Goal: Transaction & Acquisition: Purchase product/service

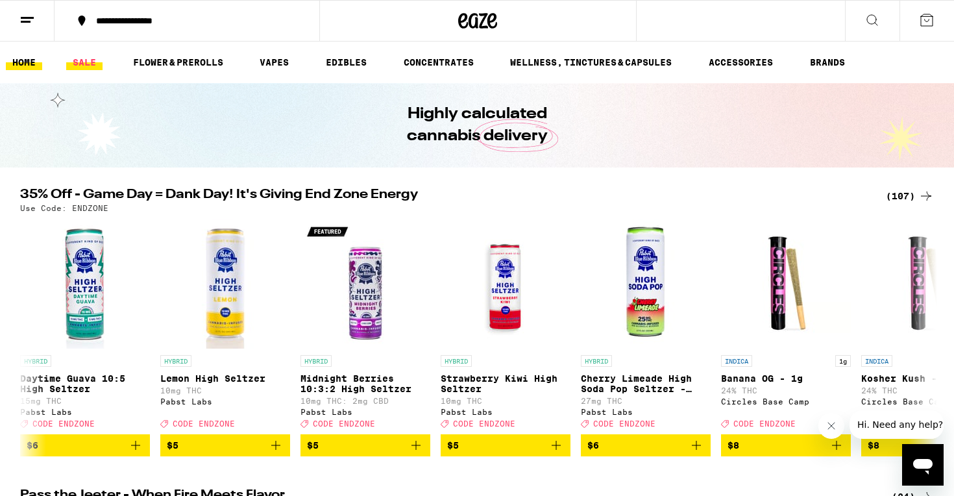
click at [90, 57] on link "SALE" at bounding box center [84, 62] width 36 height 16
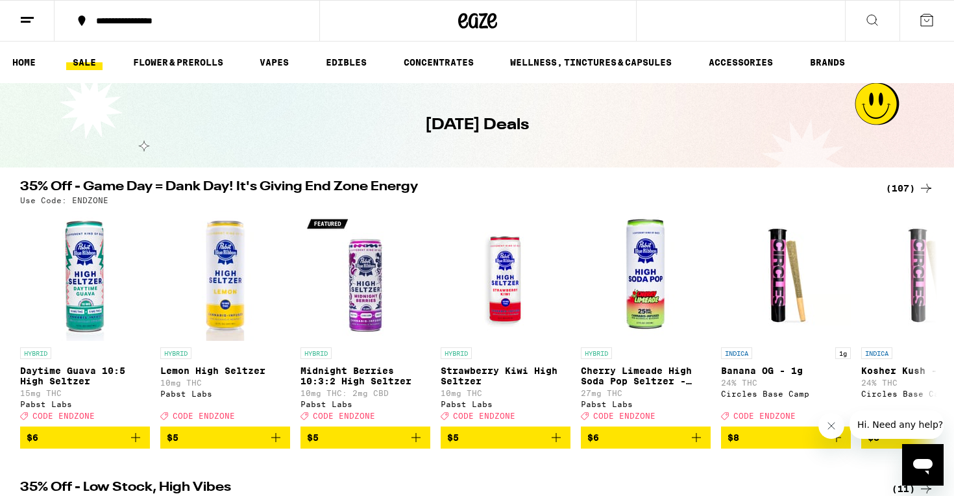
click at [913, 186] on div "(107)" at bounding box center [910, 188] width 48 height 16
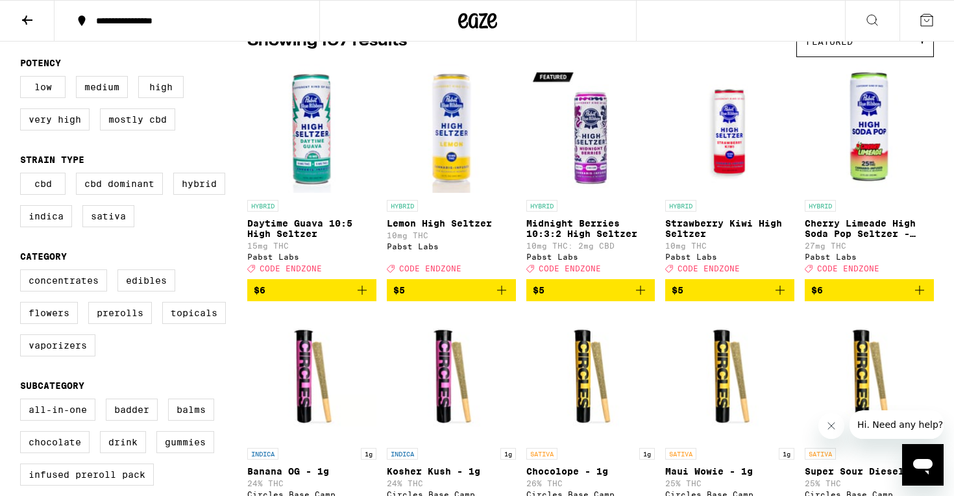
scroll to position [326, 0]
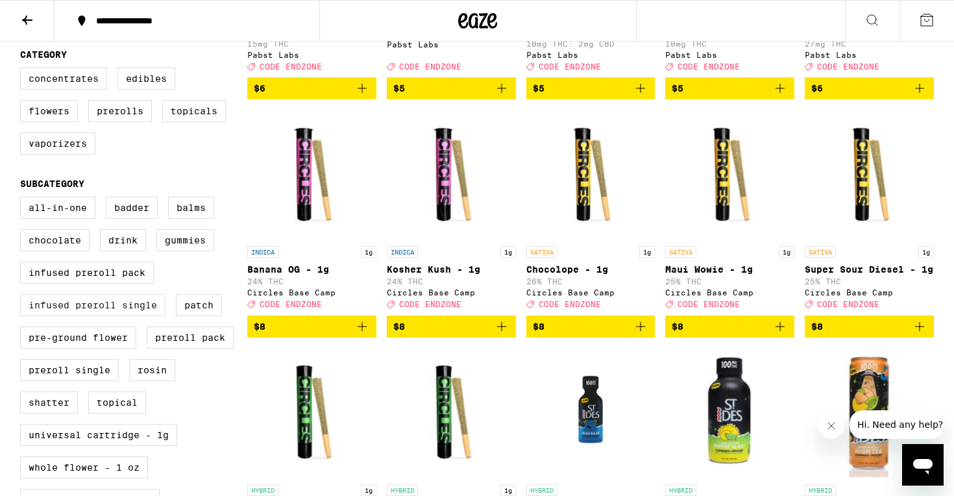
click at [130, 316] on label "Infused Preroll Single" at bounding box center [92, 305] width 145 height 22
click at [23, 199] on input "Infused Preroll Single" at bounding box center [23, 199] width 1 height 1
checkbox input "true"
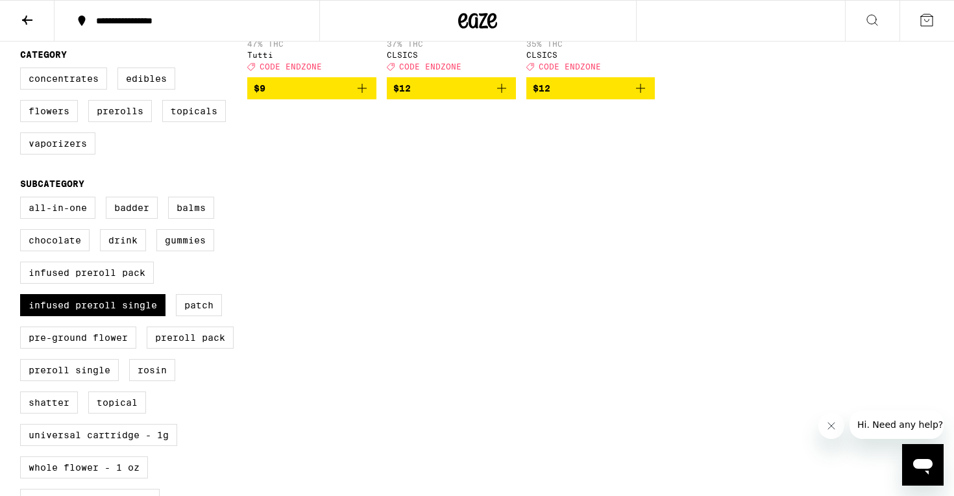
click at [139, 278] on div "All-In-One Badder Balms Chocolate Drink Gummies Infused Preroll Pack Infused Pr…" at bounding box center [133, 375] width 227 height 357
click at [140, 282] on div "All-In-One Badder Balms Chocolate Drink Gummies Infused Preroll Pack Infused Pr…" at bounding box center [133, 375] width 227 height 357
click at [140, 284] on label "Infused Preroll Pack" at bounding box center [87, 272] width 134 height 22
click at [23, 199] on input "Infused Preroll Pack" at bounding box center [23, 199] width 1 height 1
checkbox input "true"
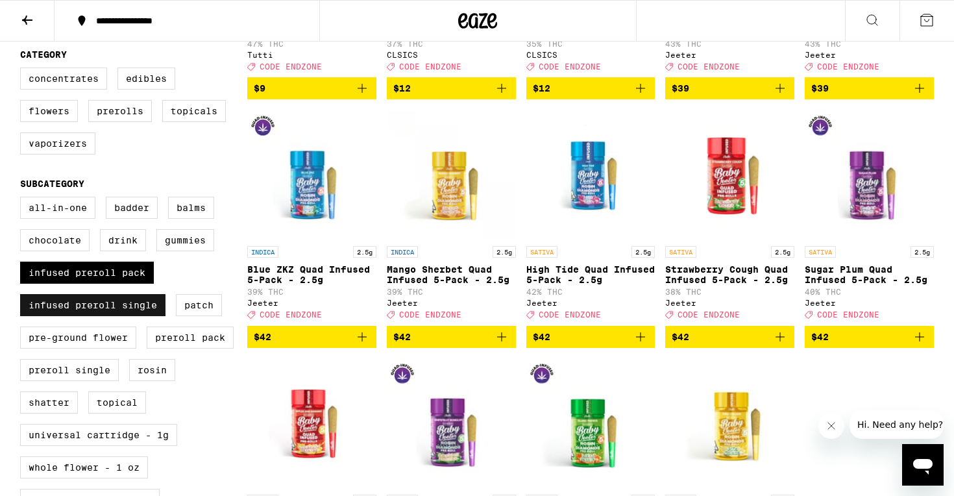
click at [144, 316] on label "Infused Preroll Single" at bounding box center [92, 305] width 145 height 22
click at [23, 199] on input "Infused Preroll Single" at bounding box center [23, 199] width 1 height 1
checkbox input "false"
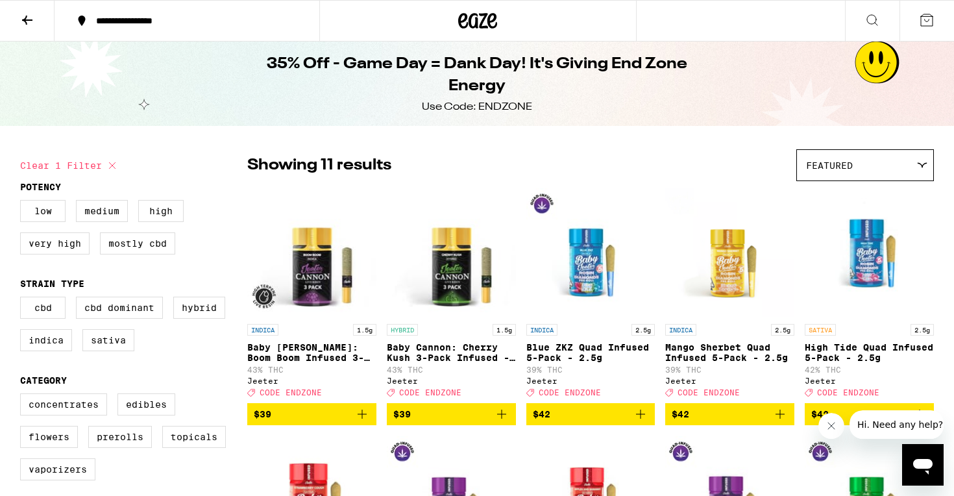
click at [28, 8] on button at bounding box center [27, 21] width 54 height 41
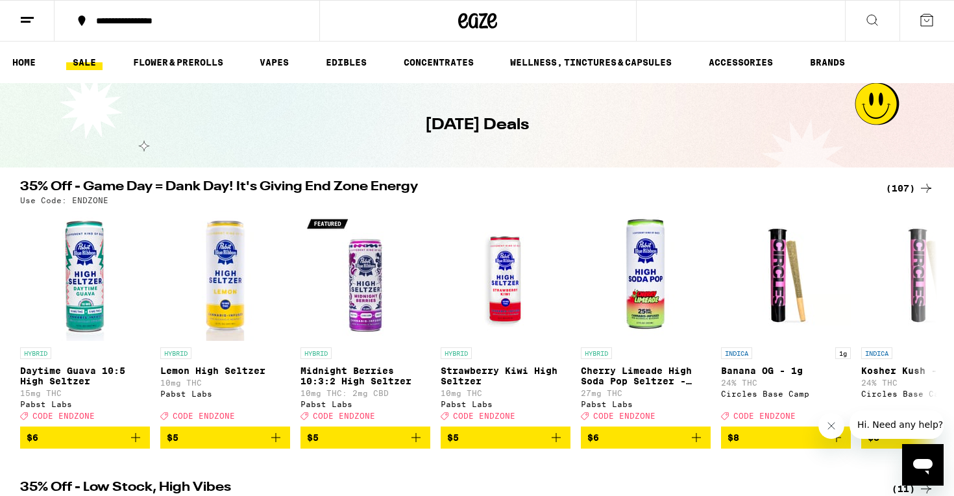
click at [864, 12] on icon at bounding box center [872, 20] width 16 height 16
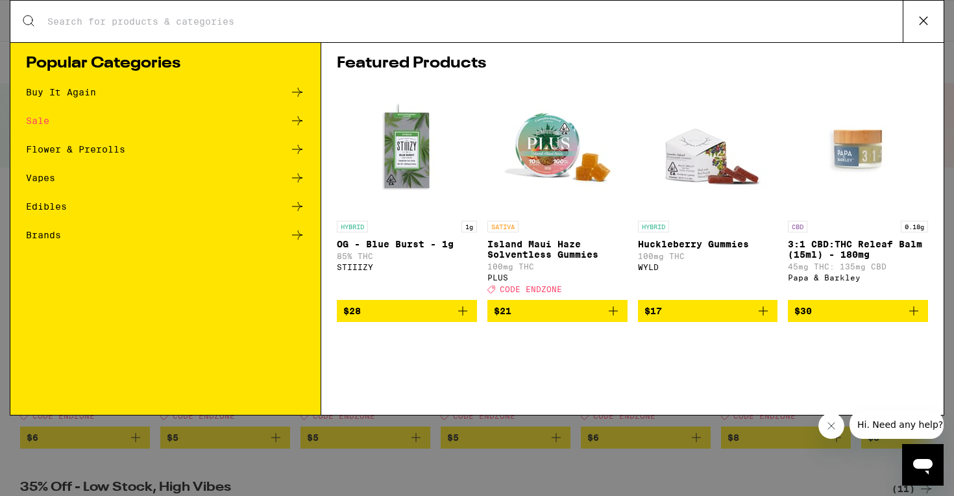
click at [864, 12] on div "Search for Products" at bounding box center [476, 22] width 933 height 42
click at [916, 24] on icon at bounding box center [922, 20] width 19 height 19
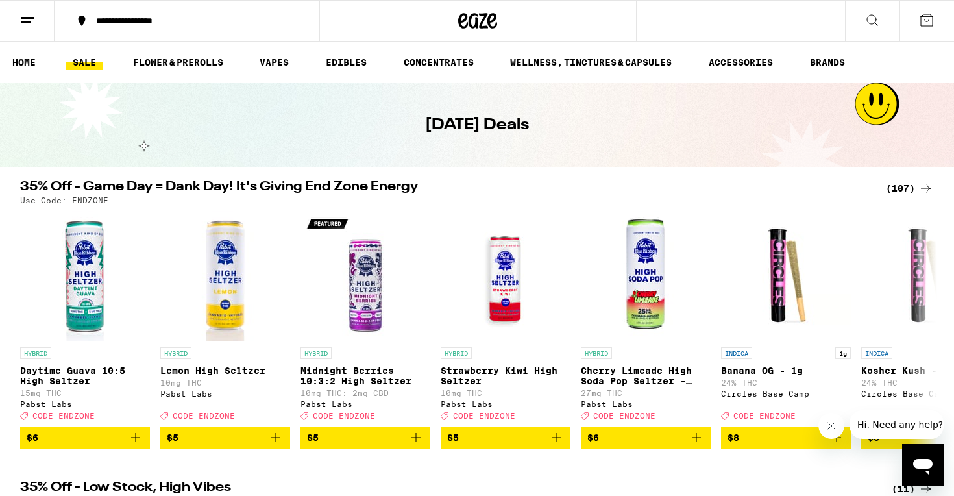
click at [916, 24] on button at bounding box center [926, 21] width 54 height 40
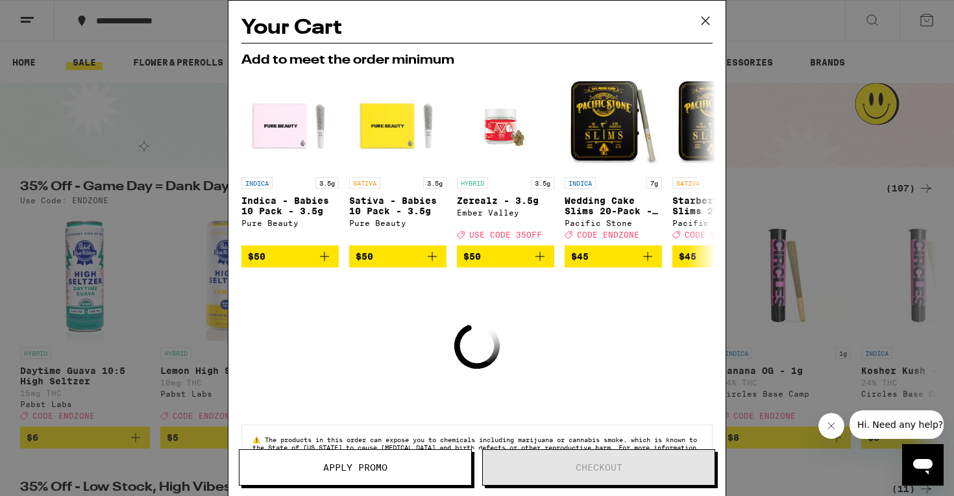
click at [710, 20] on icon at bounding box center [704, 20] width 19 height 19
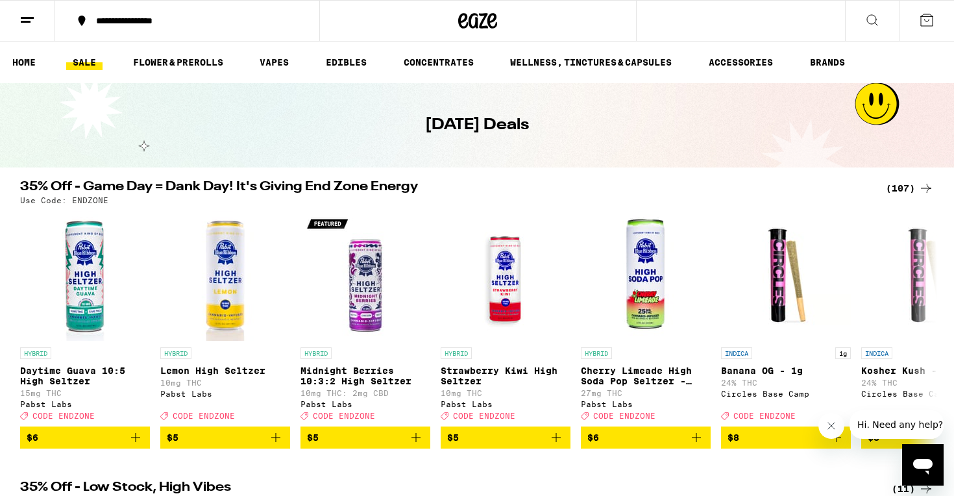
click at [861, 17] on button at bounding box center [872, 21] width 54 height 41
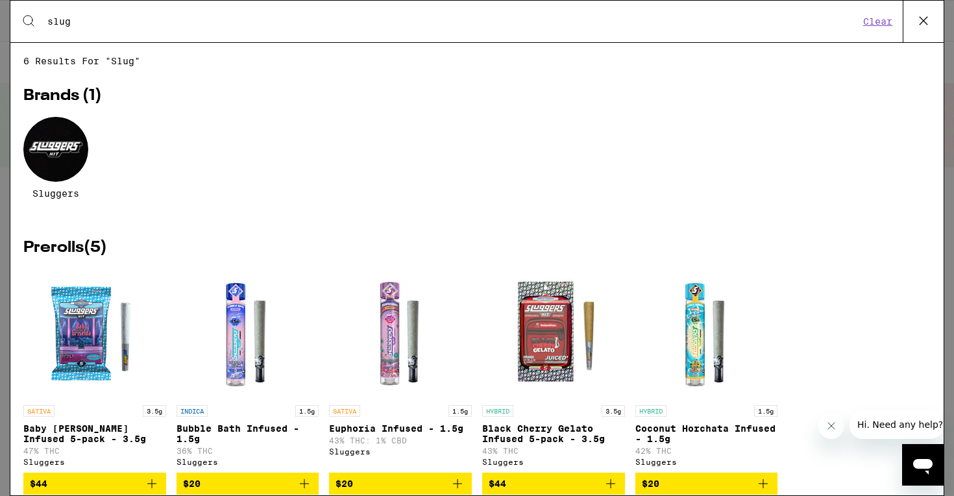
scroll to position [38, 0]
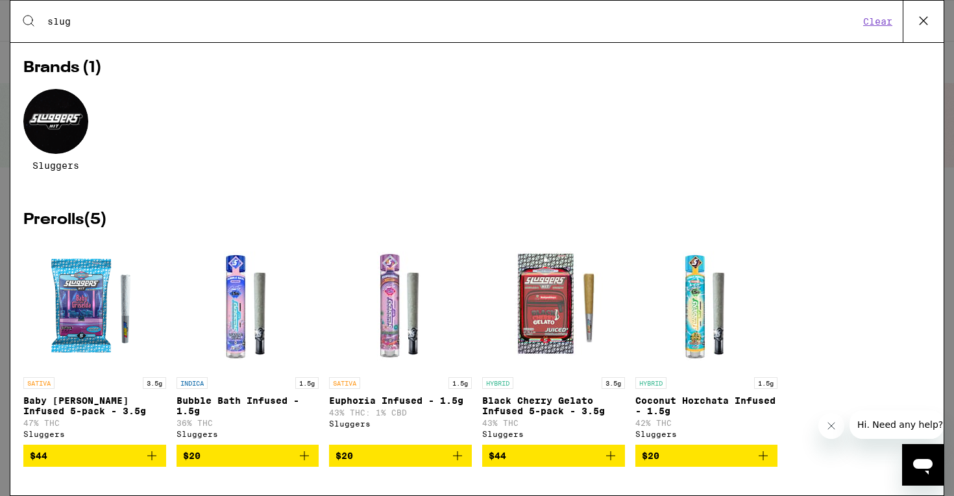
type input "slug"
click at [605, 448] on icon "Add to bag" at bounding box center [611, 456] width 16 height 16
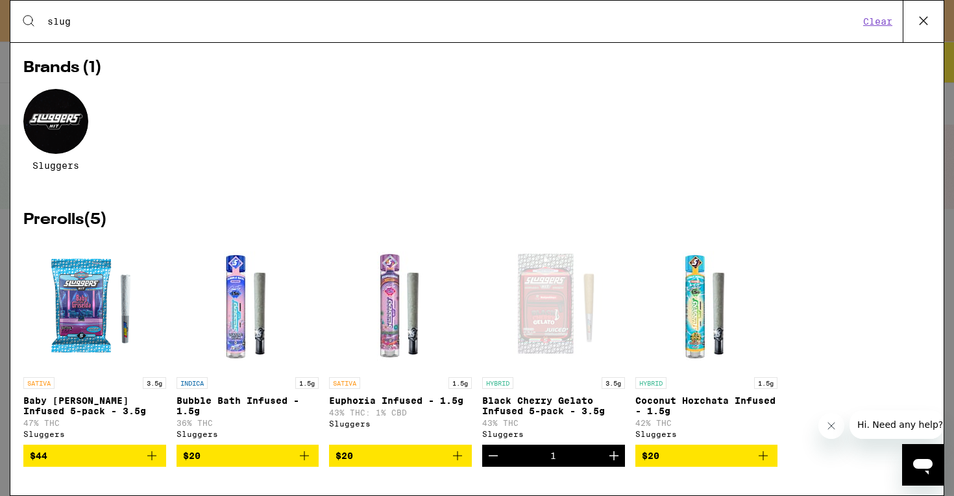
click at [888, 21] on button "Clear" at bounding box center [877, 22] width 37 height 12
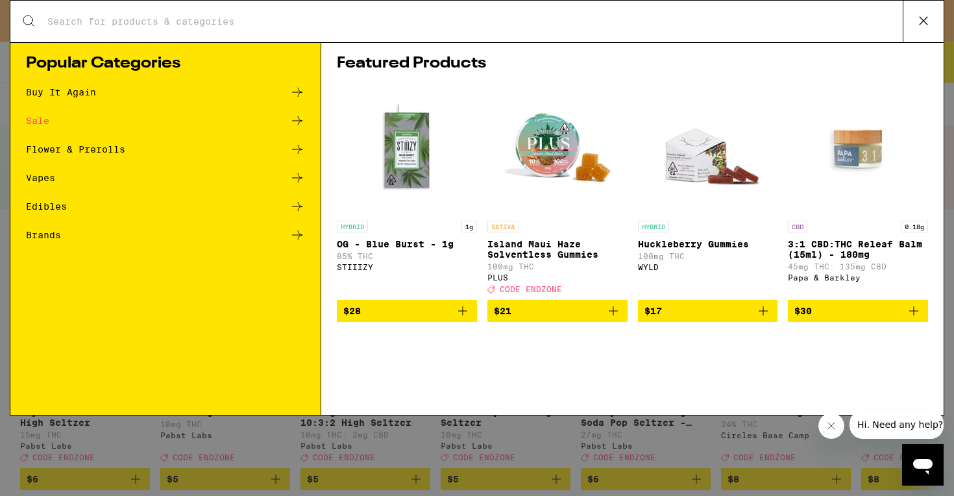
click at [830, 25] on input "Search for Products" at bounding box center [475, 22] width 856 height 12
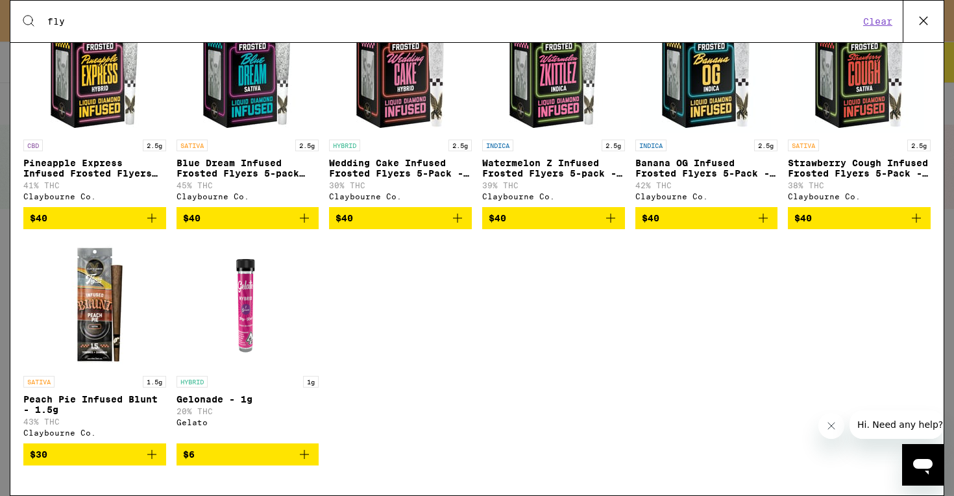
scroll to position [121, 0]
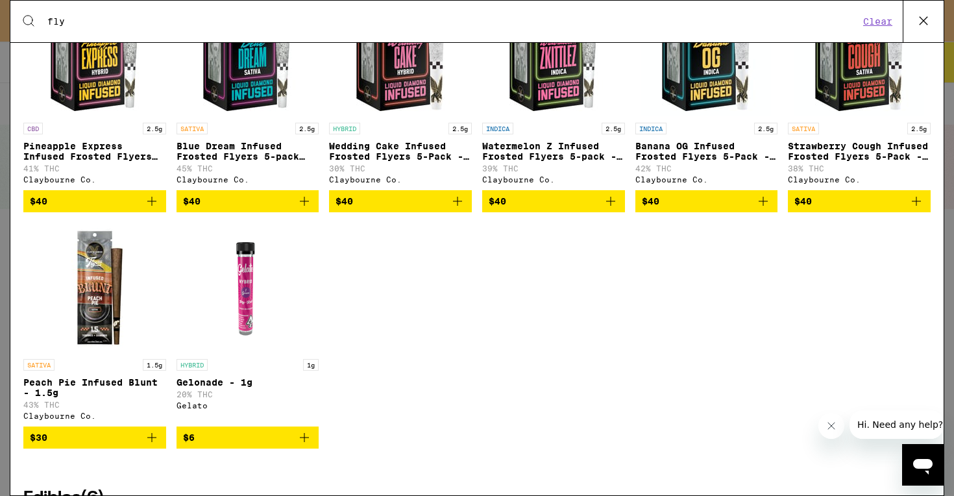
type input "fly"
click at [154, 445] on icon "Add to bag" at bounding box center [152, 437] width 16 height 16
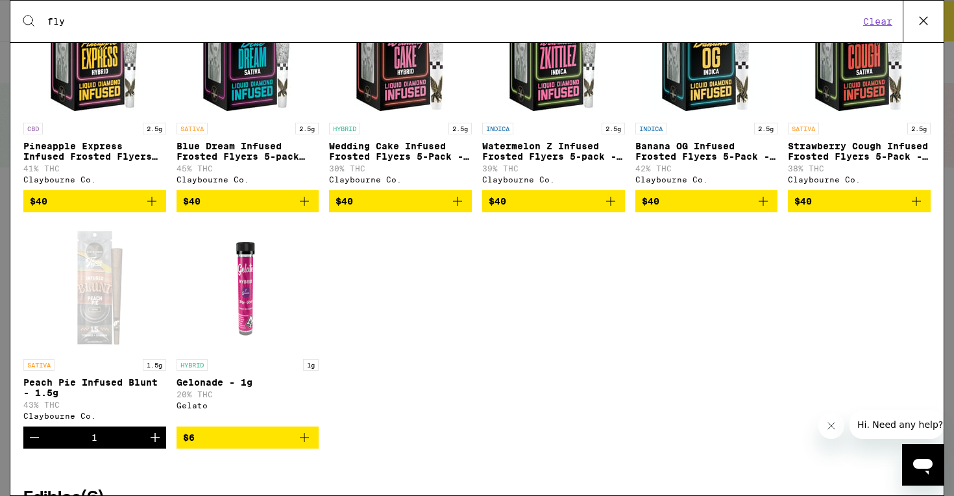
click at [918, 18] on icon at bounding box center [922, 20] width 19 height 19
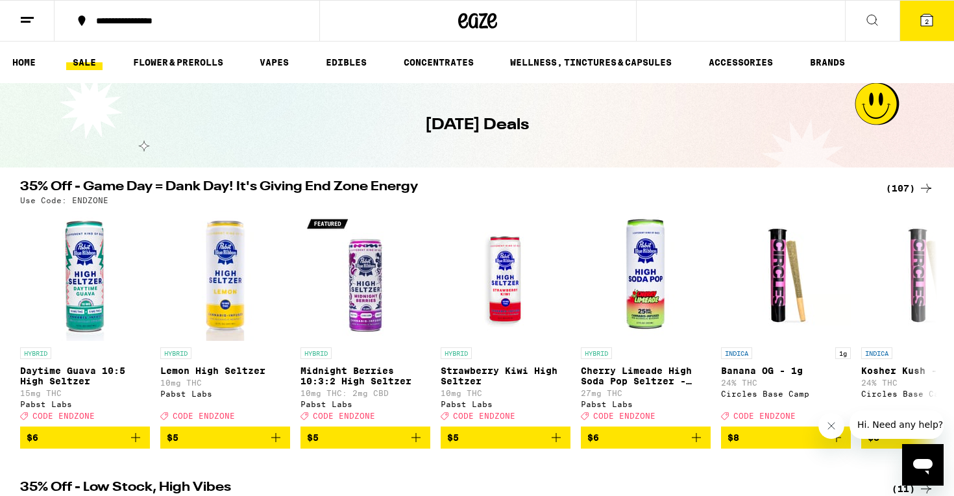
click at [921, 26] on icon at bounding box center [927, 20] width 16 height 16
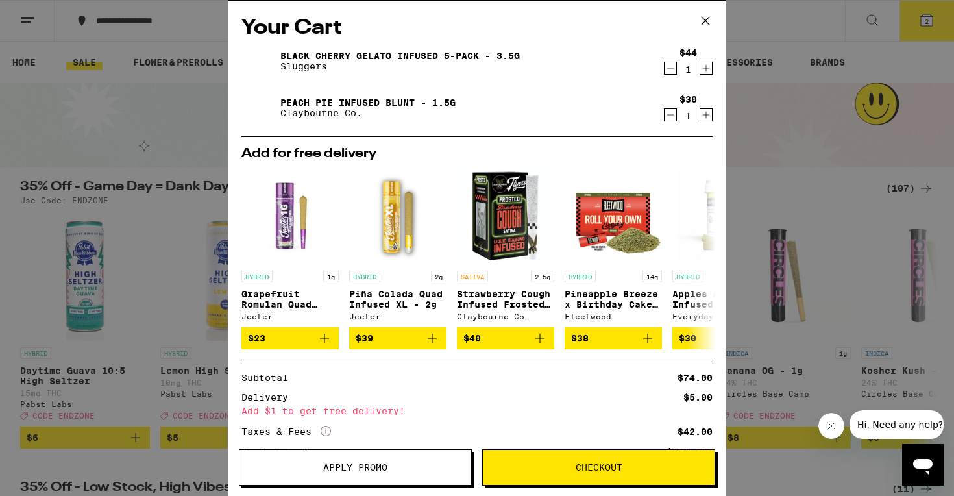
click at [578, 471] on span "Checkout" at bounding box center [598, 467] width 47 height 9
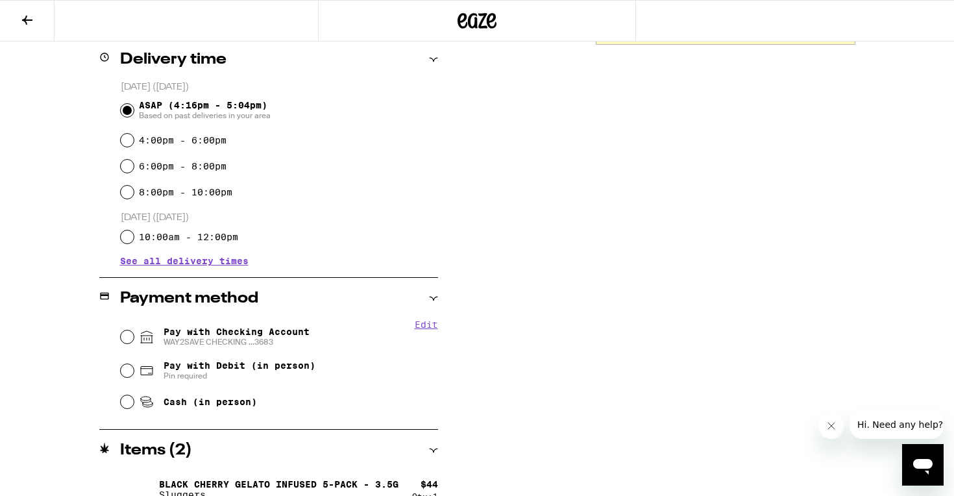
scroll to position [393, 0]
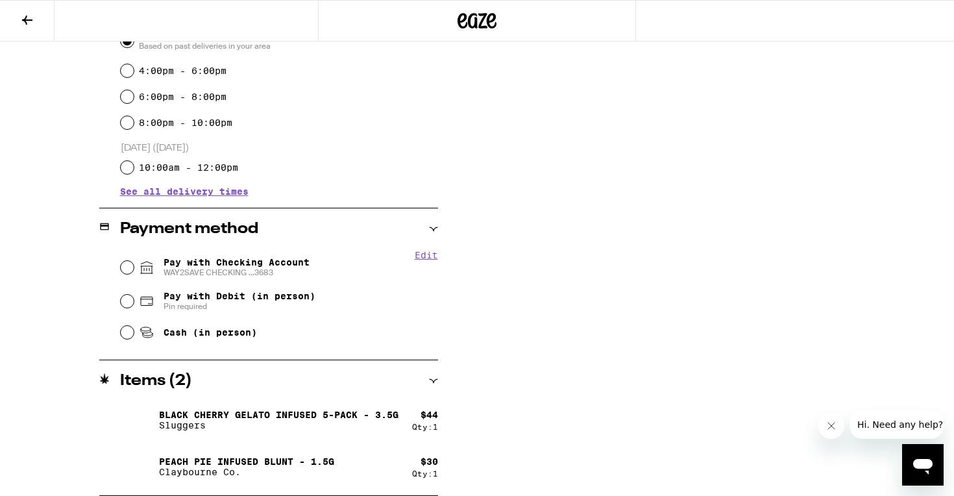
click at [274, 261] on span "Pay with Checking Account WAY2SAVE CHECKING ...3683" at bounding box center [236, 267] width 146 height 21
click at [134, 261] on input "Pay with Checking Account WAY2SAVE CHECKING ...3683" at bounding box center [127, 267] width 13 height 13
radio input "true"
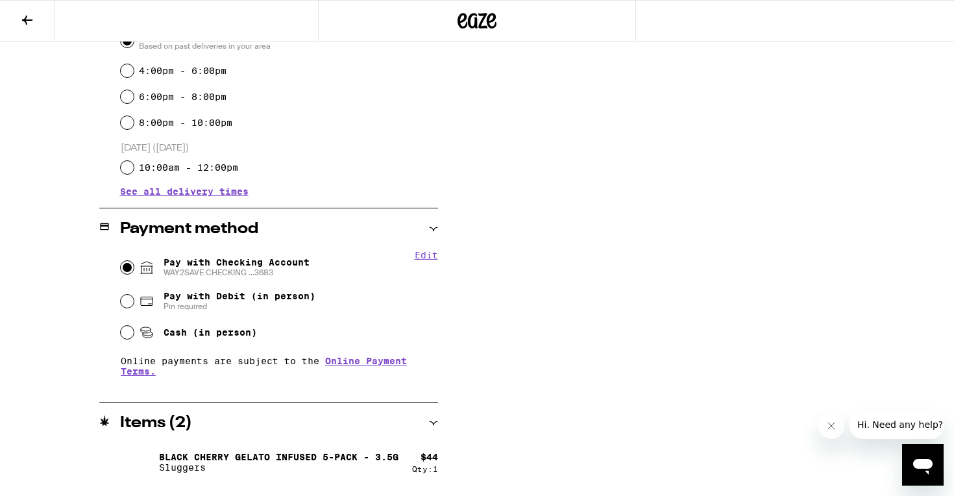
scroll to position [0, 0]
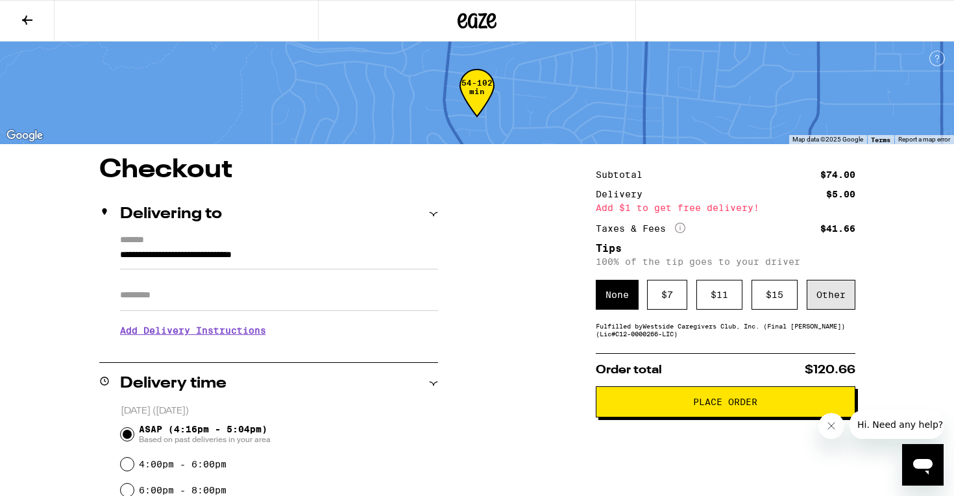
click at [819, 304] on div "Other" at bounding box center [830, 295] width 49 height 30
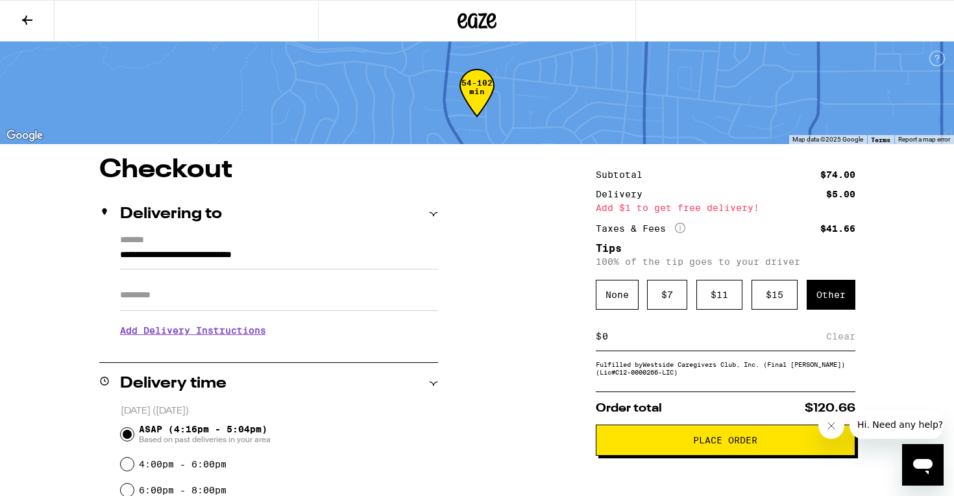
click at [689, 341] on input at bounding box center [713, 336] width 224 height 12
type input "5"
click at [843, 348] on div "Save" at bounding box center [843, 336] width 23 height 29
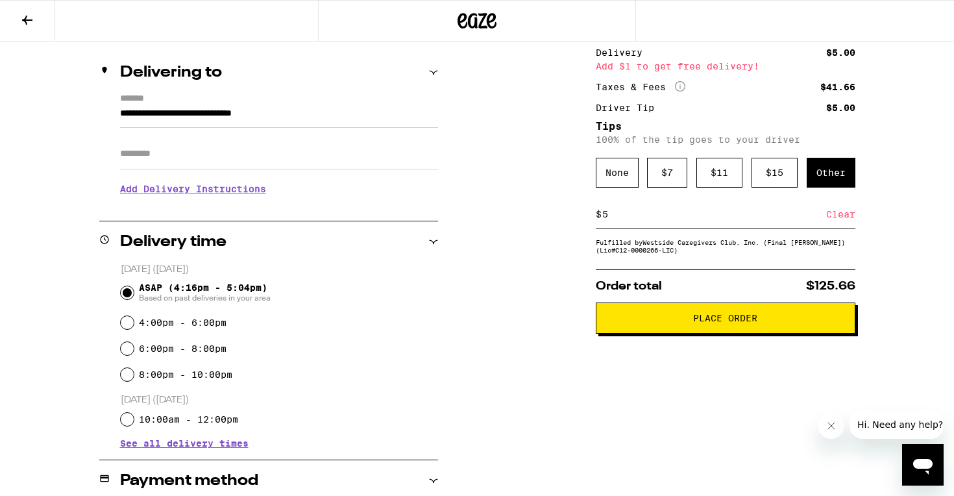
scroll to position [145, 0]
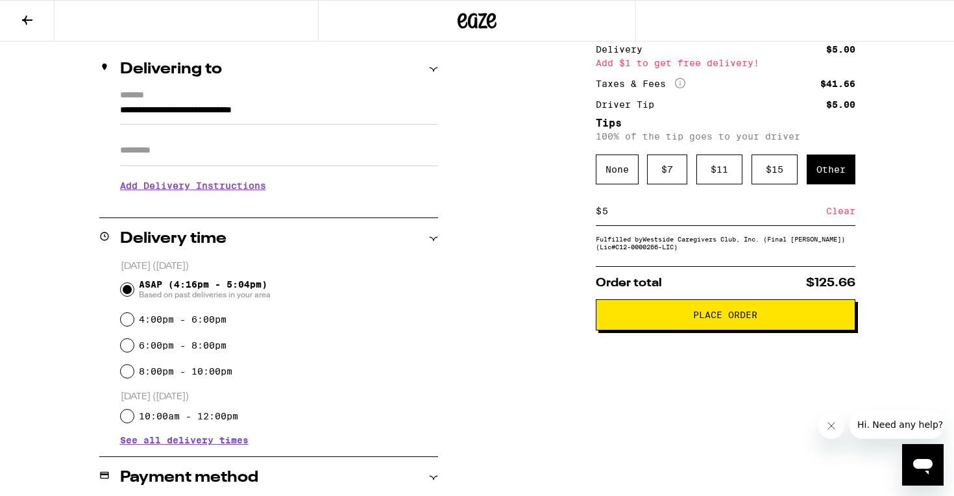
click at [734, 329] on button "Place Order" at bounding box center [726, 314] width 260 height 31
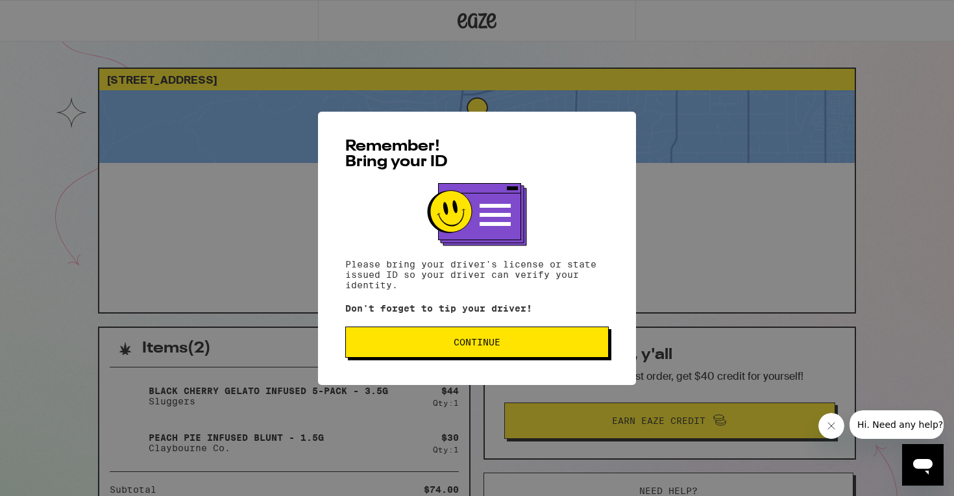
click at [450, 350] on button "Continue" at bounding box center [476, 341] width 263 height 31
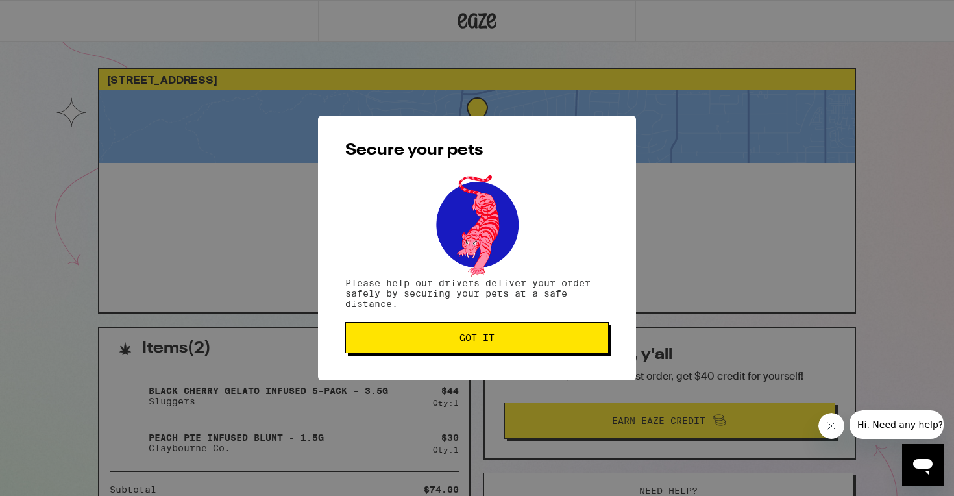
click at [450, 350] on button "Got it" at bounding box center [476, 337] width 263 height 31
